Goal: Find specific fact: Find contact information

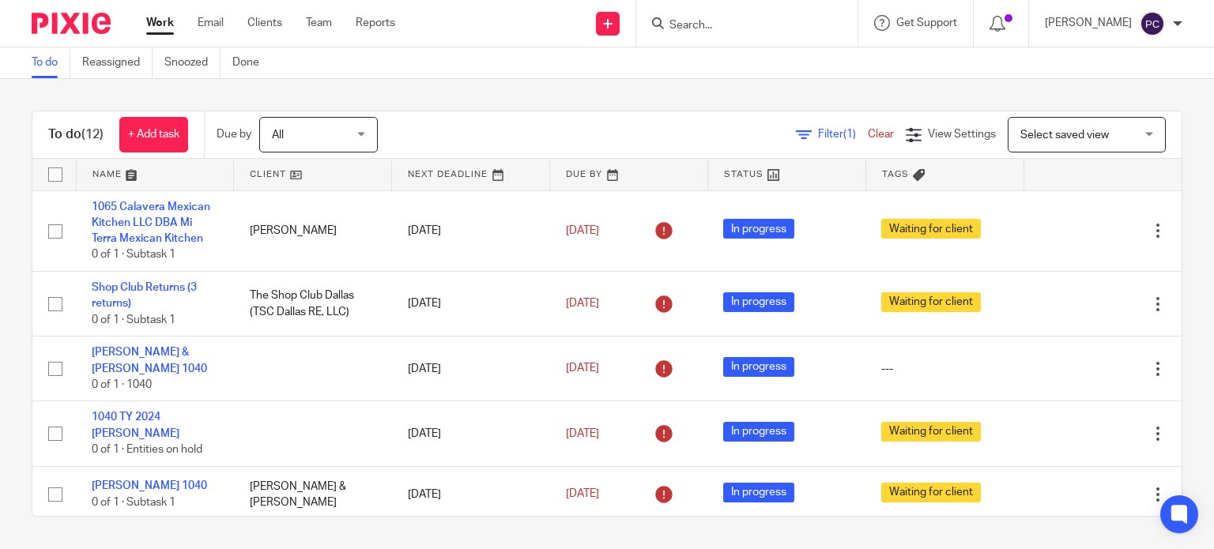
click at [809, 15] on form at bounding box center [752, 23] width 168 height 20
click at [769, 28] on input "Search" at bounding box center [739, 26] width 142 height 14
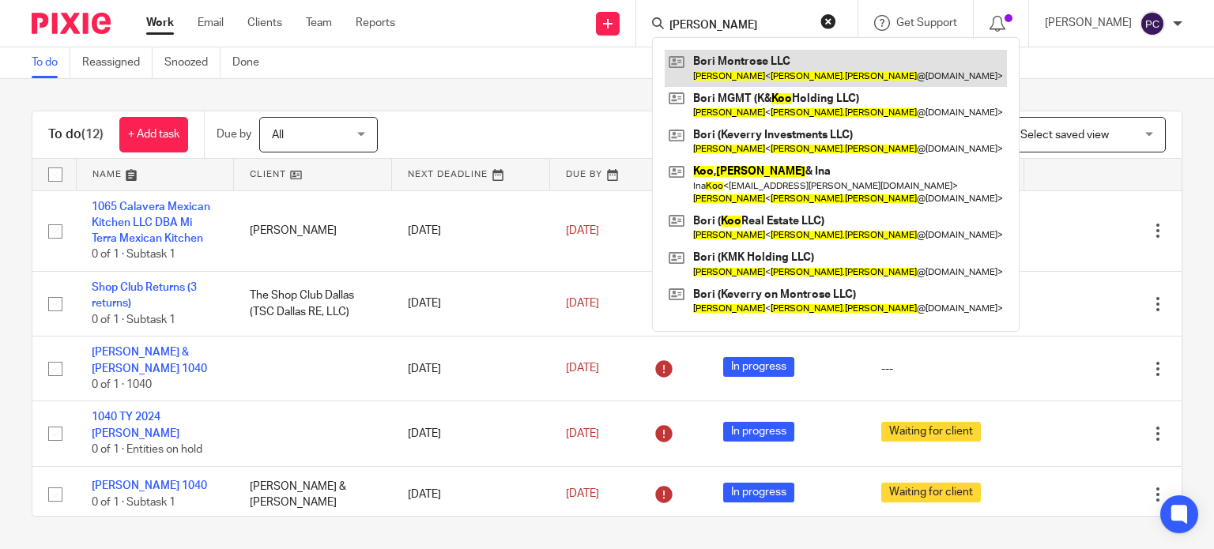
type input "[PERSON_NAME]"
click at [768, 74] on link at bounding box center [836, 68] width 342 height 36
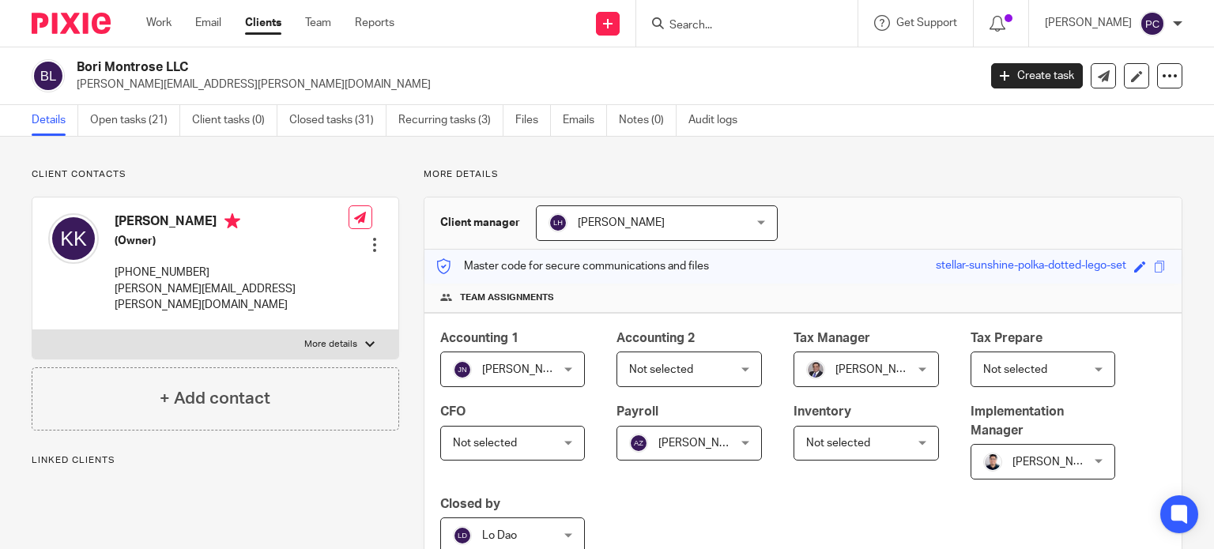
click at [184, 288] on p "[PERSON_NAME][EMAIL_ADDRESS][PERSON_NAME][DOMAIN_NAME]" at bounding box center [232, 297] width 234 height 32
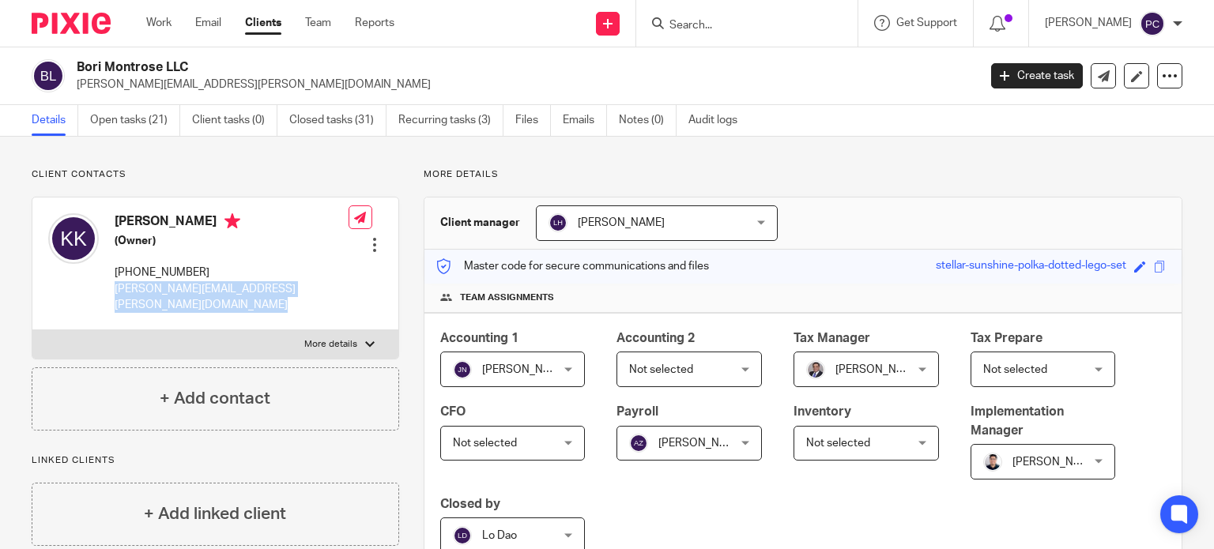
copy div "[PERSON_NAME][EMAIL_ADDRESS][PERSON_NAME][DOMAIN_NAME]"
